Goal: Transaction & Acquisition: Purchase product/service

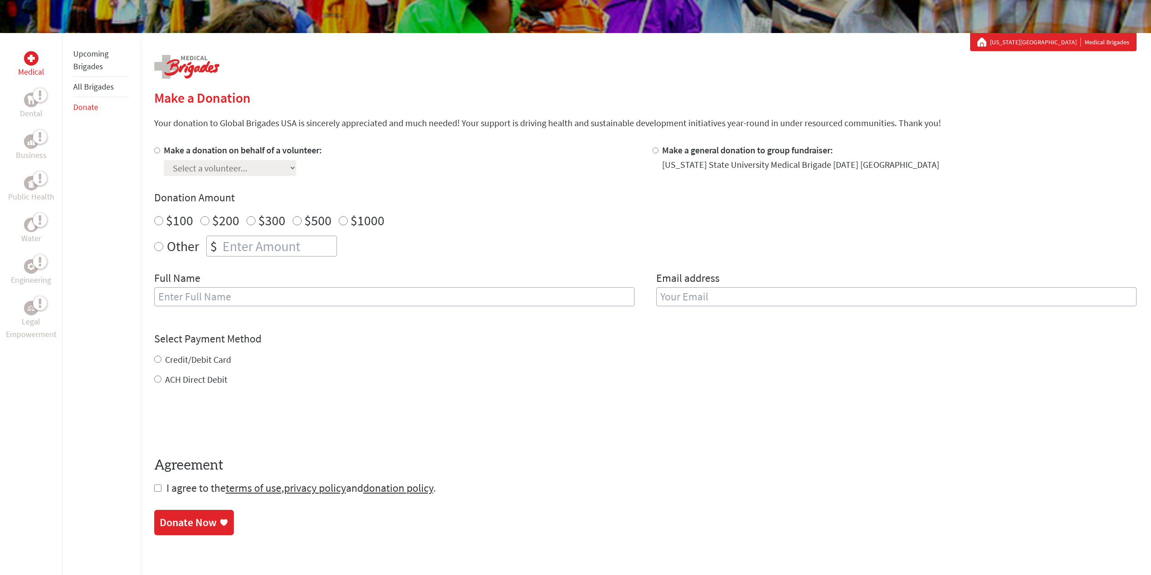
scroll to position [90, 0]
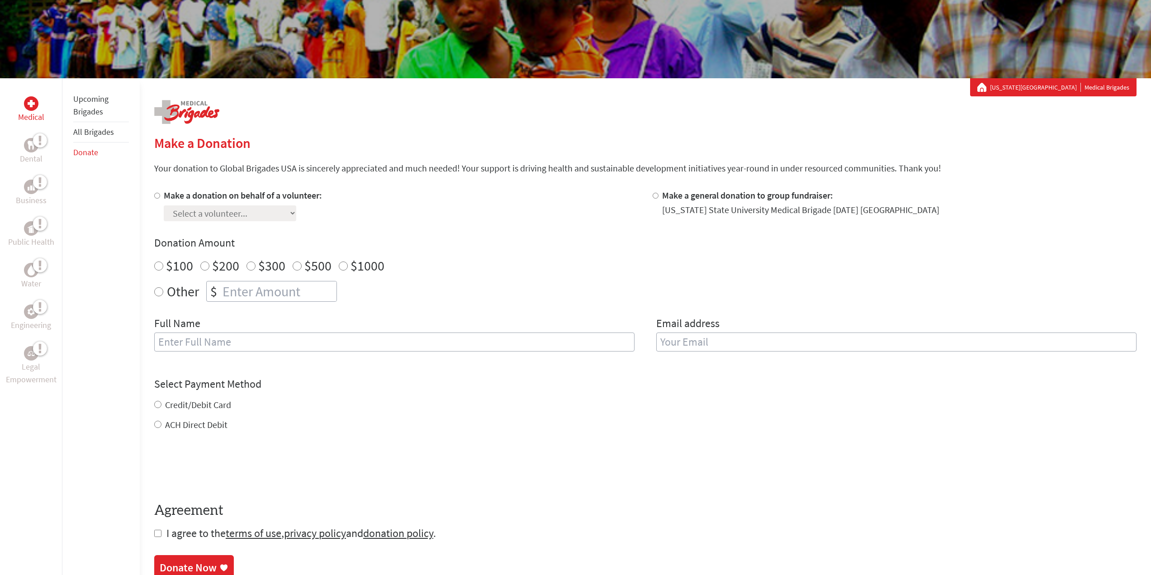
drag, startPoint x: 153, startPoint y: 195, endPoint x: 164, endPoint y: 196, distance: 10.9
click at [154, 195] on input "Make a donation on behalf of a volunteer:" at bounding box center [157, 196] width 6 height 6
radio input "true"
click at [254, 216] on select "Select a volunteer... [PERSON_NAME] [PERSON_NAME] [PERSON_NAME] [PERSON_NAME] […" at bounding box center [230, 213] width 132 height 16
select select "C176A558-6406-11EF-BF8B-42010A8A0043"
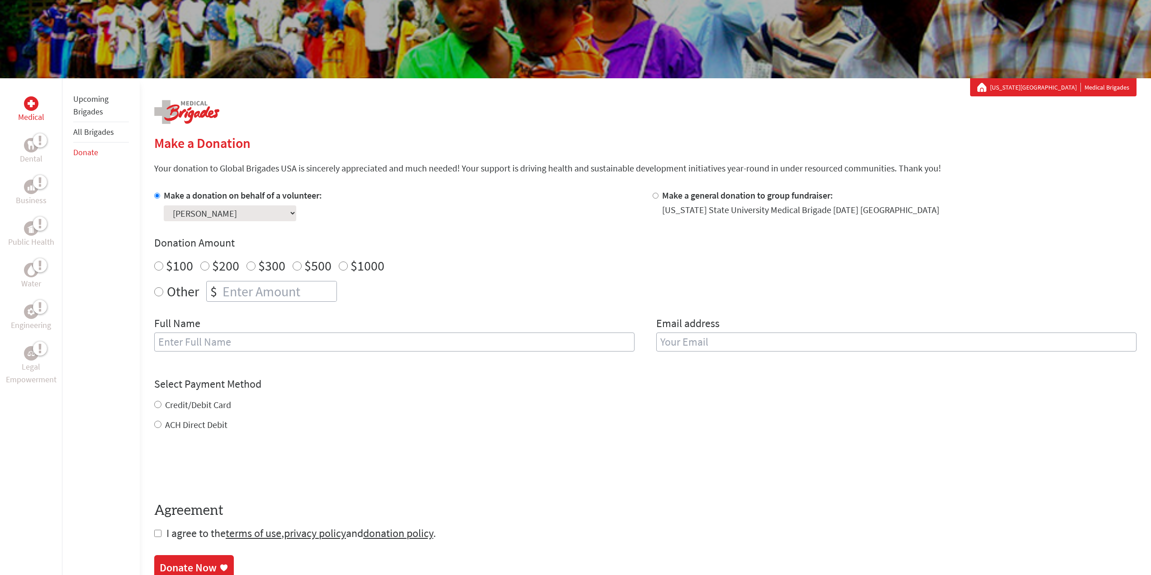
click at [164, 205] on select "Select a volunteer... [PERSON_NAME] [PERSON_NAME] [PERSON_NAME] [PERSON_NAME] […" at bounding box center [230, 213] width 132 height 16
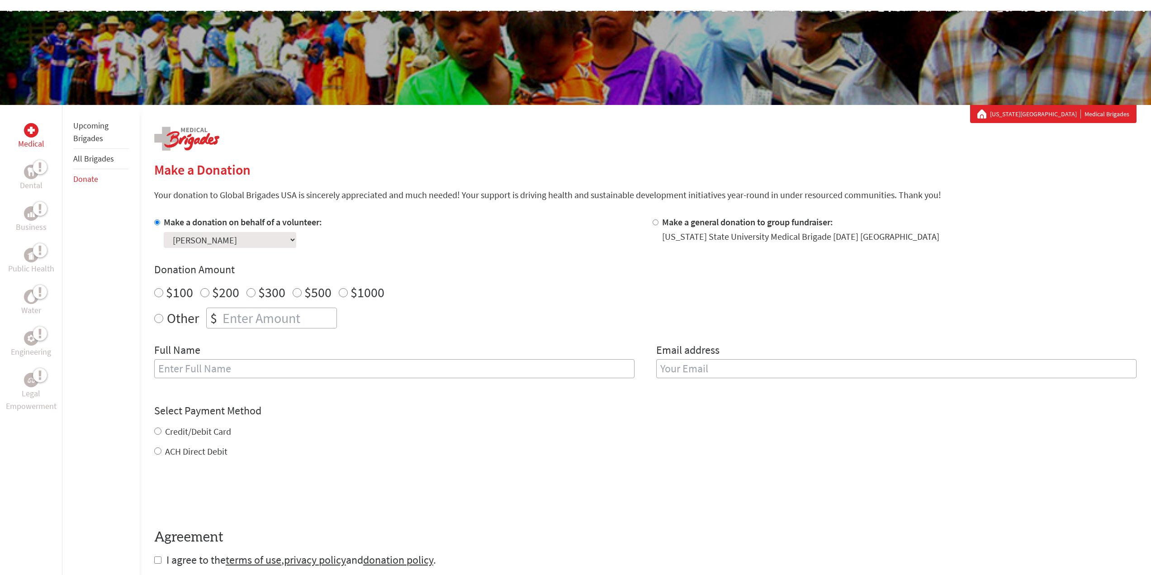
scroll to position [0, 0]
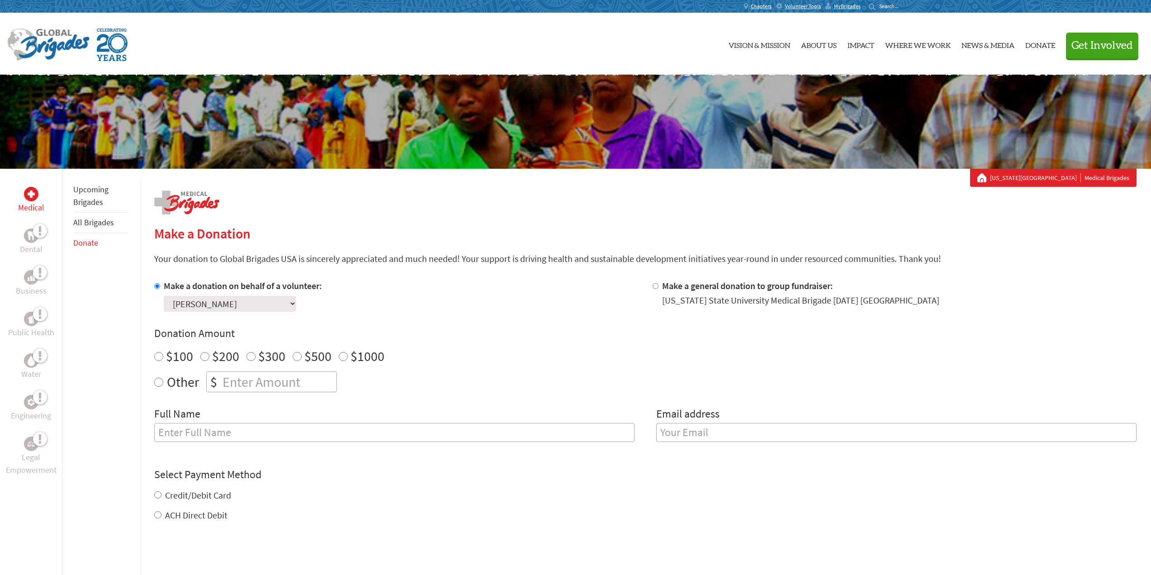
click at [158, 382] on input "Other" at bounding box center [158, 382] width 9 height 9
radio input "true"
click at [232, 377] on input "number" at bounding box center [279, 382] width 116 height 20
type input "250"
drag, startPoint x: 279, startPoint y: 432, endPoint x: 288, endPoint y: 431, distance: 9.5
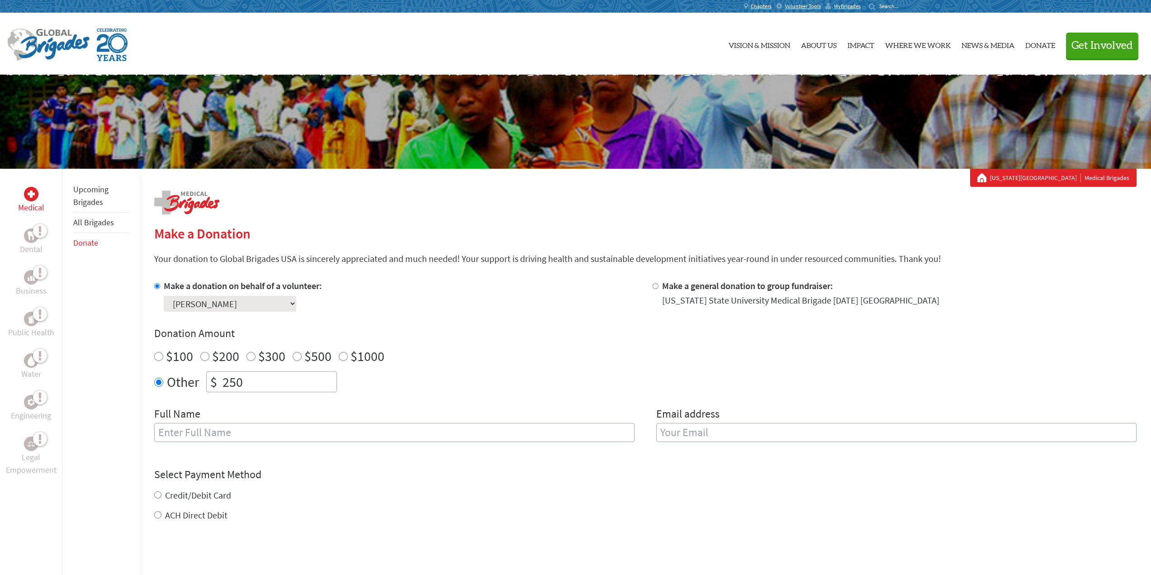
click at [279, 432] on input "text" at bounding box center [394, 432] width 480 height 19
type input "[PERSON_NAME]"
type input "[PERSON_NAME][EMAIL_ADDRESS][DOMAIN_NAME]"
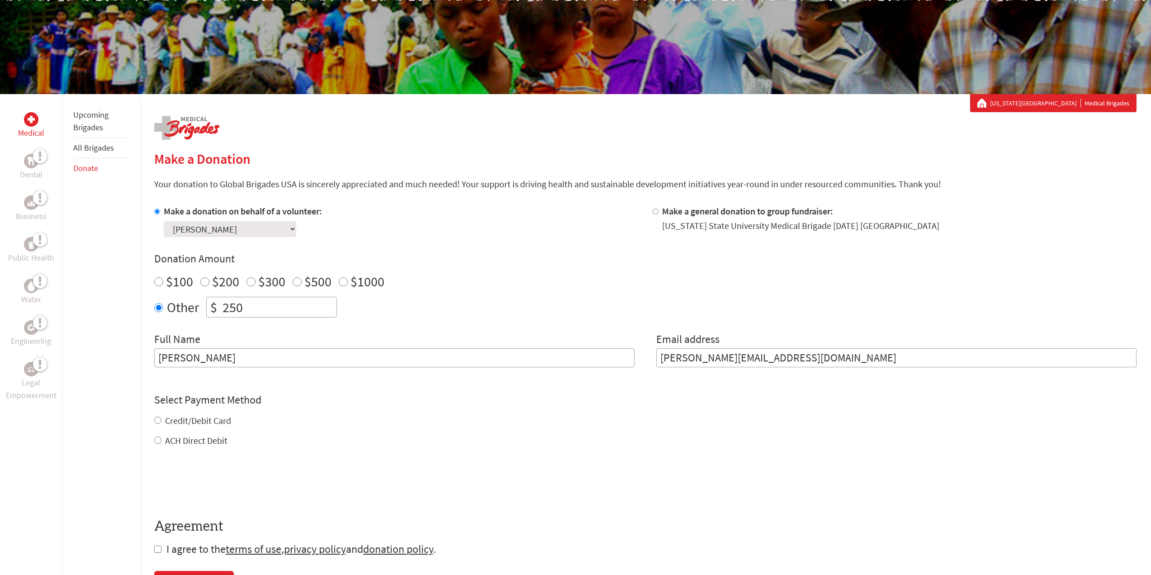
scroll to position [136, 0]
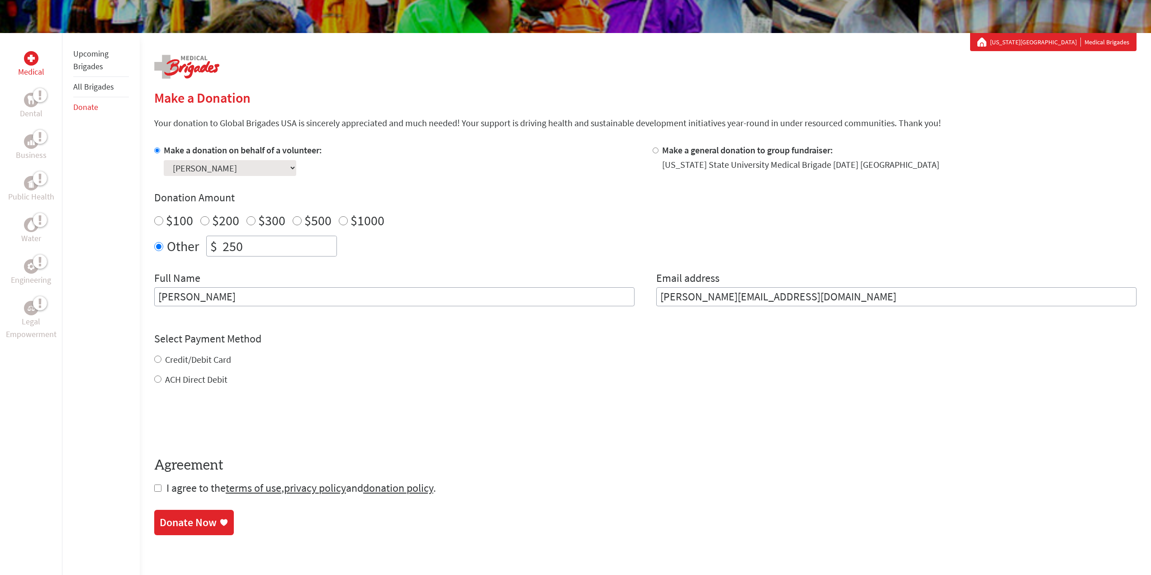
click at [156, 359] on div "Credit/Debit Card ACH Direct Debit" at bounding box center [645, 369] width 982 height 33
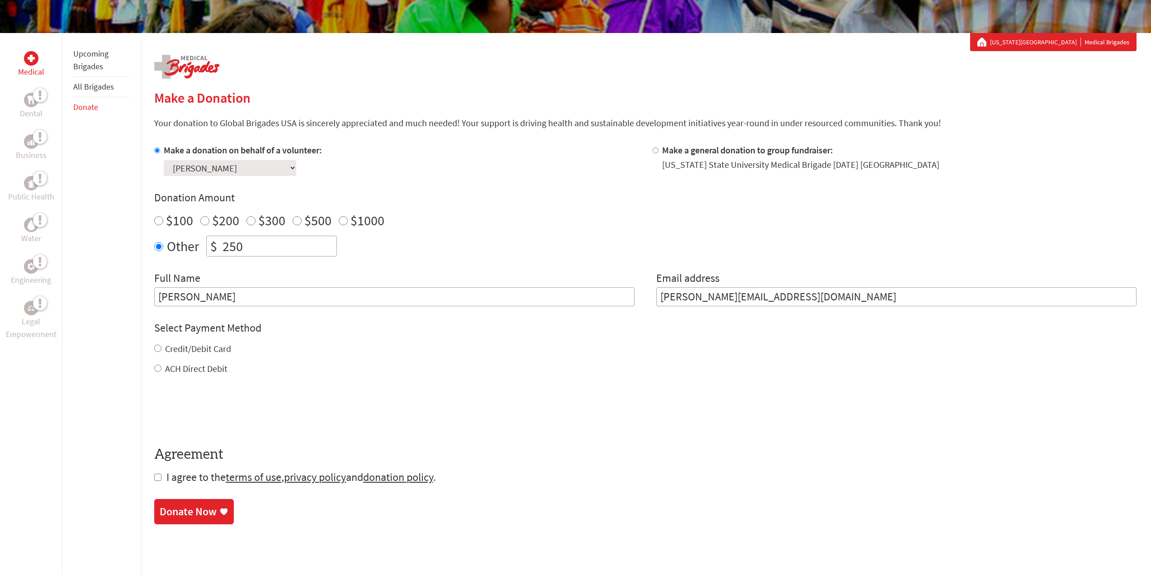
click at [158, 346] on input "Credit/Debit Card" at bounding box center [157, 348] width 7 height 7
radio input "true"
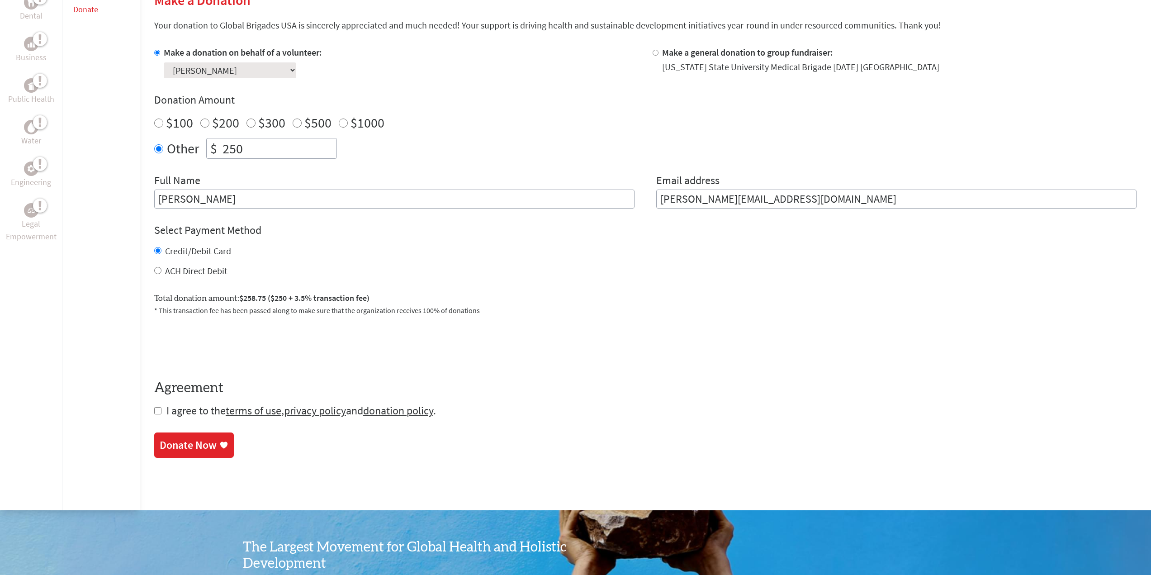
scroll to position [271, 0]
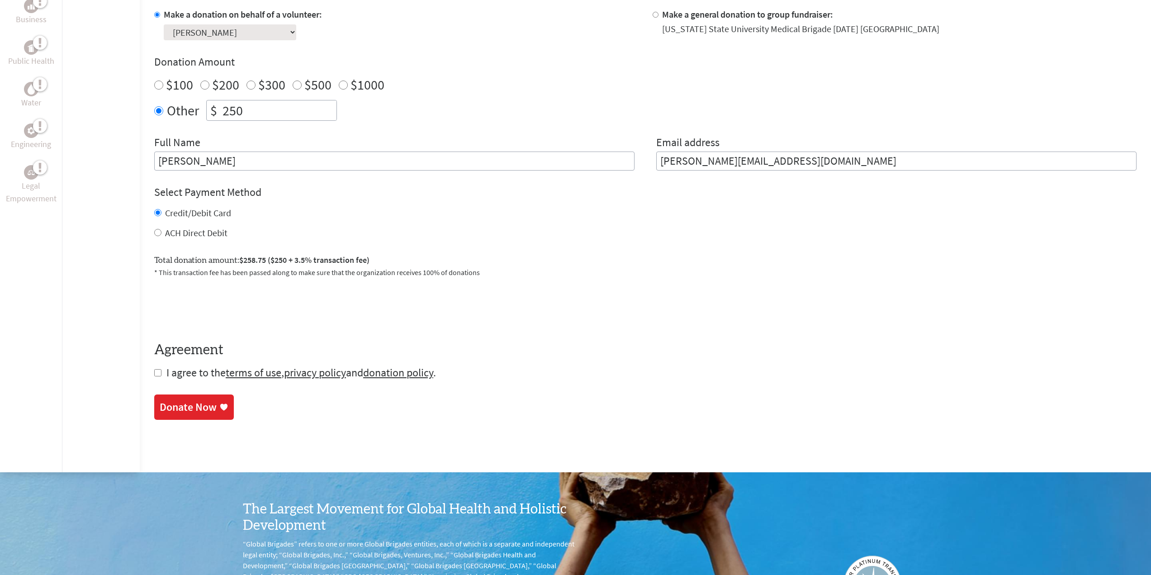
click at [156, 370] on input "checkbox" at bounding box center [157, 372] width 7 height 7
checkbox input "true"
click at [175, 407] on div "Donate Now" at bounding box center [188, 408] width 57 height 14
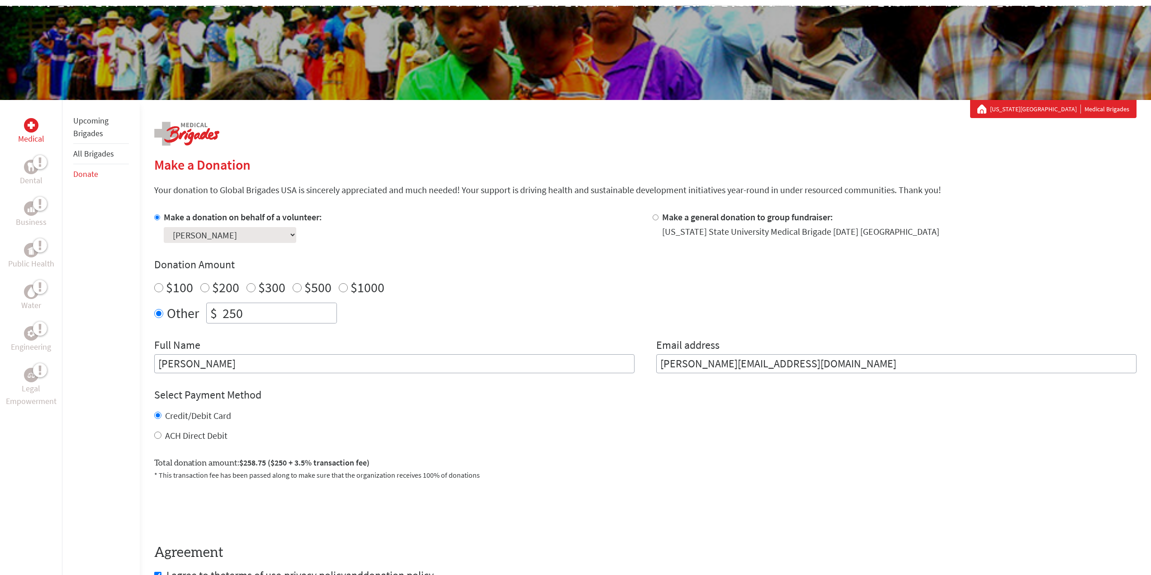
scroll to position [181, 0]
